Goal: Transaction & Acquisition: Purchase product/service

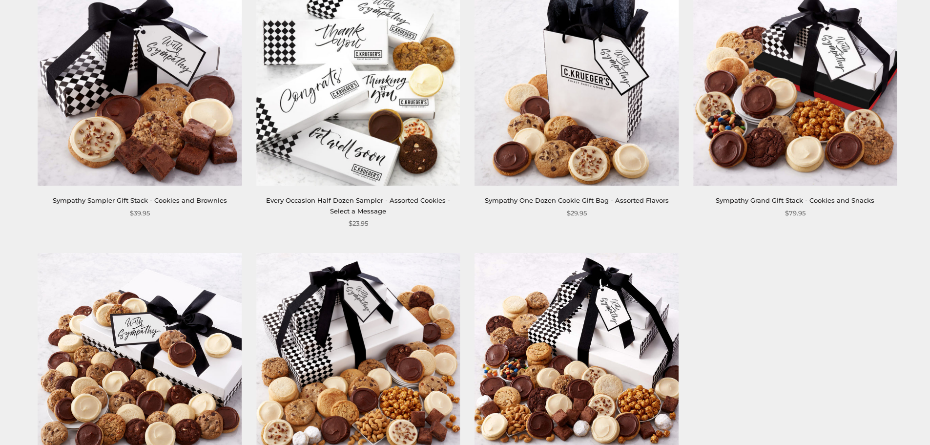
scroll to position [214, 0]
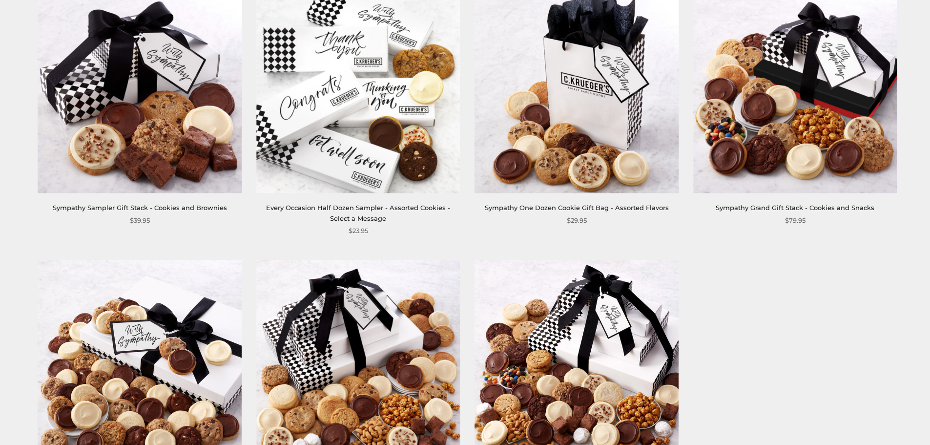
click at [527, 207] on link "Sympathy One Dozen Cookie Gift Bag - Assorted Flavors" at bounding box center [577, 208] width 184 height 8
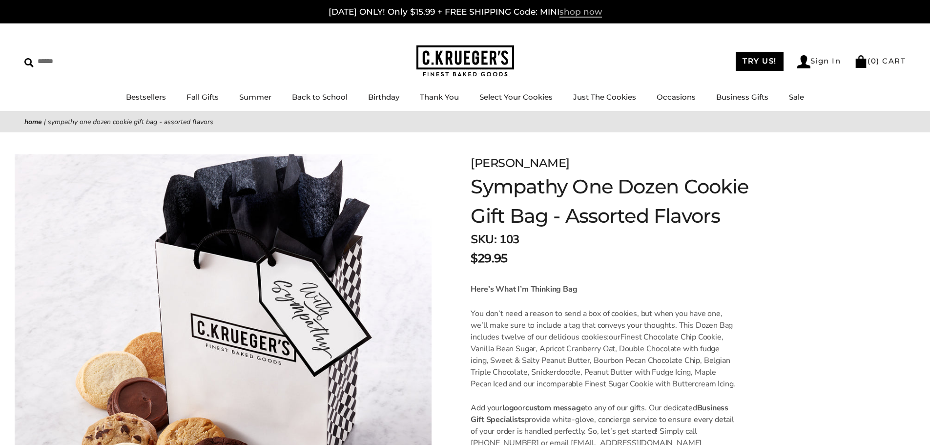
click at [587, 12] on span "shop now" at bounding box center [581, 12] width 42 height 11
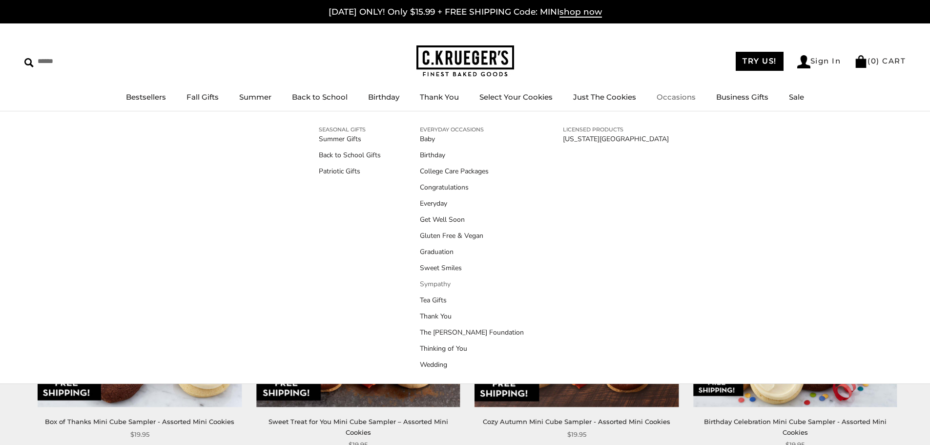
click at [441, 282] on link "Sympathy" at bounding box center [472, 284] width 104 height 10
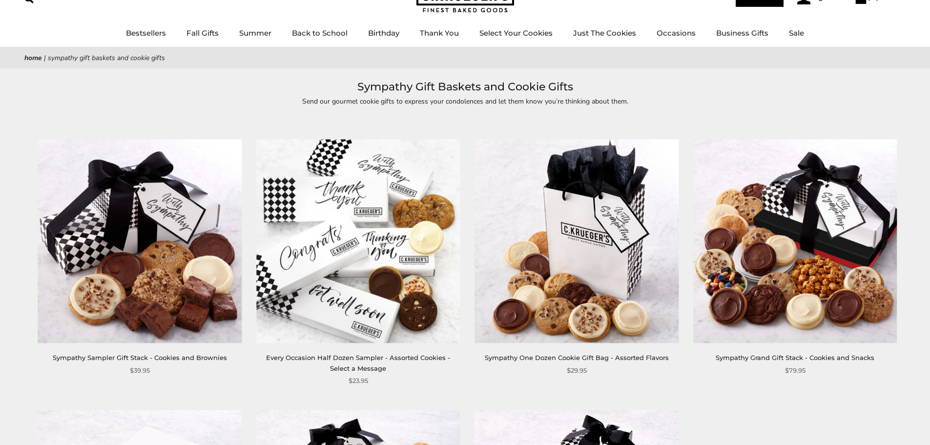
scroll to position [113, 0]
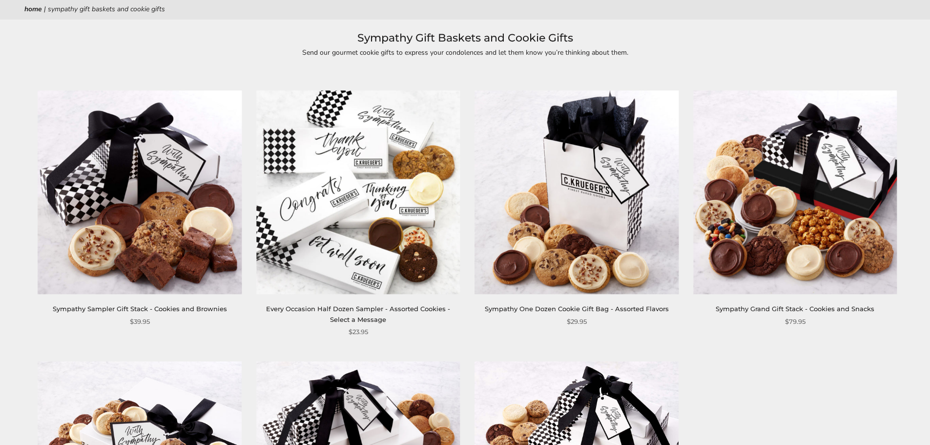
click at [608, 195] on img at bounding box center [577, 192] width 204 height 204
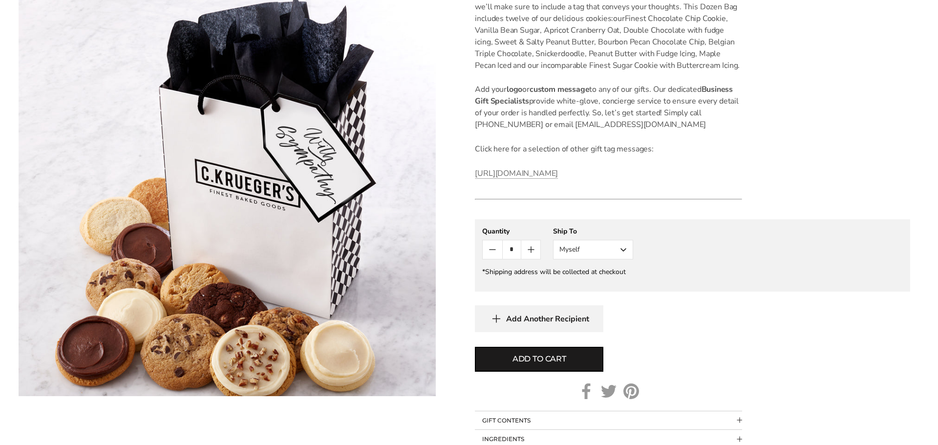
scroll to position [322, 0]
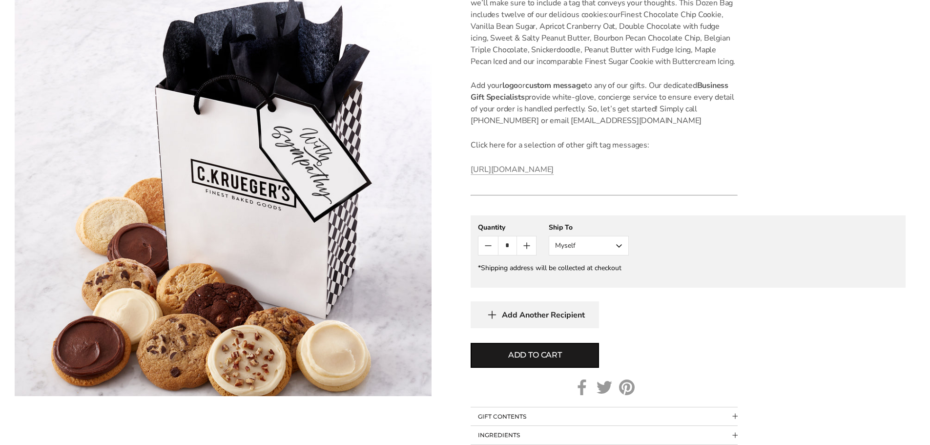
click at [620, 245] on button "Myself" at bounding box center [589, 246] width 80 height 20
click at [592, 280] on button "Other Recipient" at bounding box center [588, 282] width 79 height 18
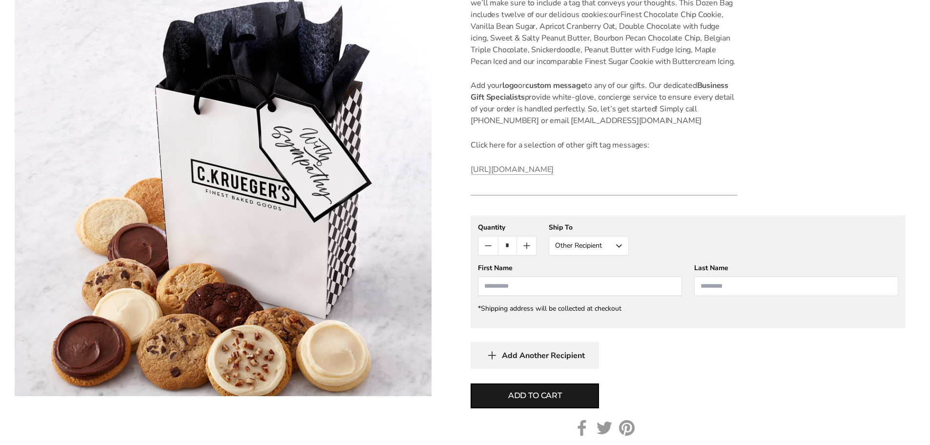
click at [517, 286] on input "First Name" at bounding box center [580, 286] width 204 height 20
type input "********"
click at [531, 393] on span "Add to cart" at bounding box center [535, 396] width 54 height 12
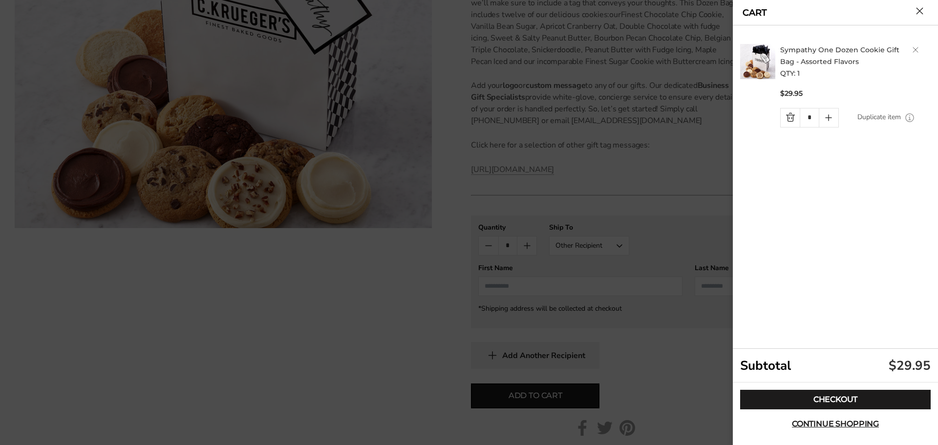
scroll to position [0, 0]
